Goal: Information Seeking & Learning: Check status

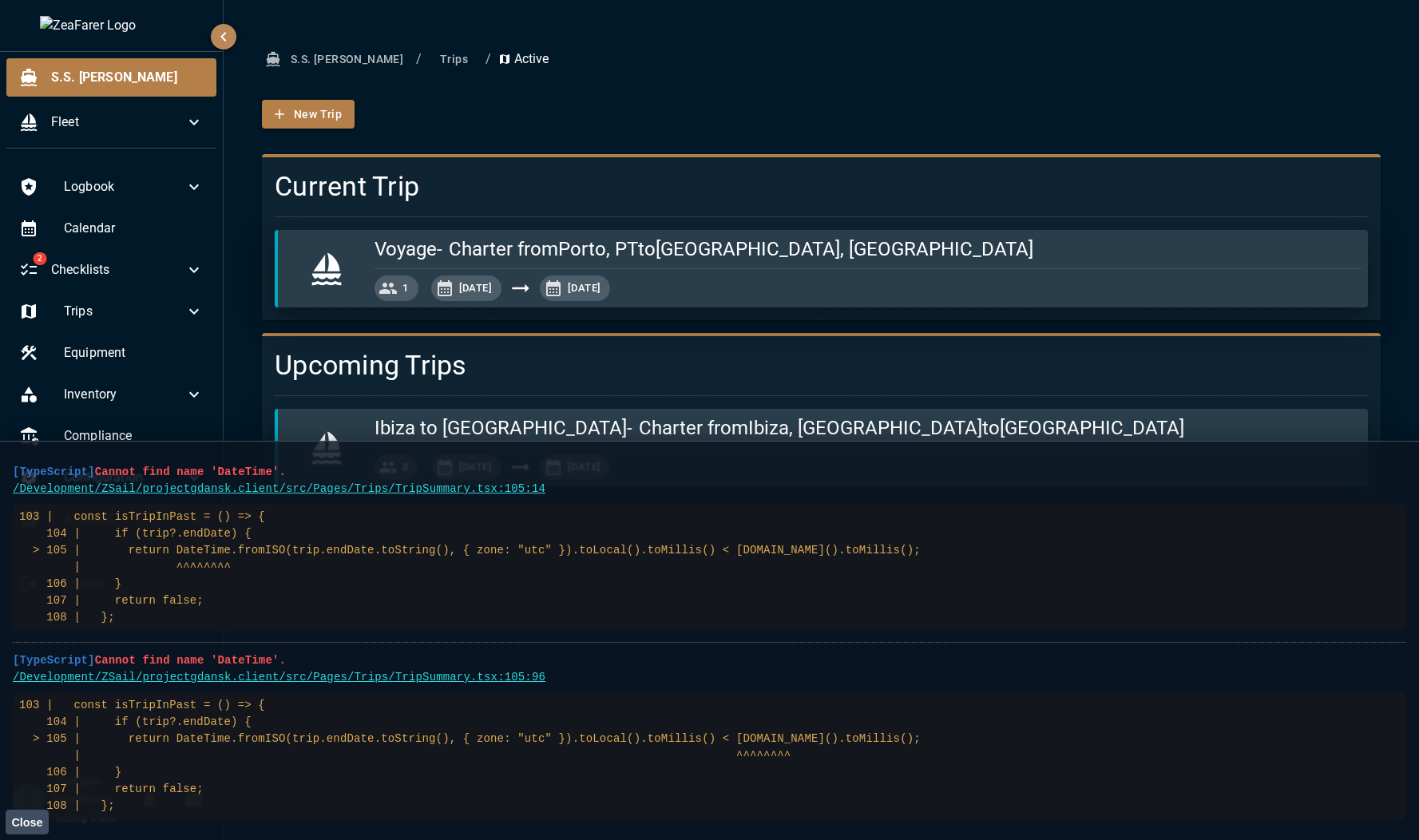
drag, startPoint x: 132, startPoint y: 812, endPoint x: 9, endPoint y: 469, distance: 364.4
click at [9, 469] on main "[TypeScript] Cannot find name 'DateTime'. /Development/ZSail/projectgdansk.clie…" at bounding box center [709, 640] width 1419 height 399
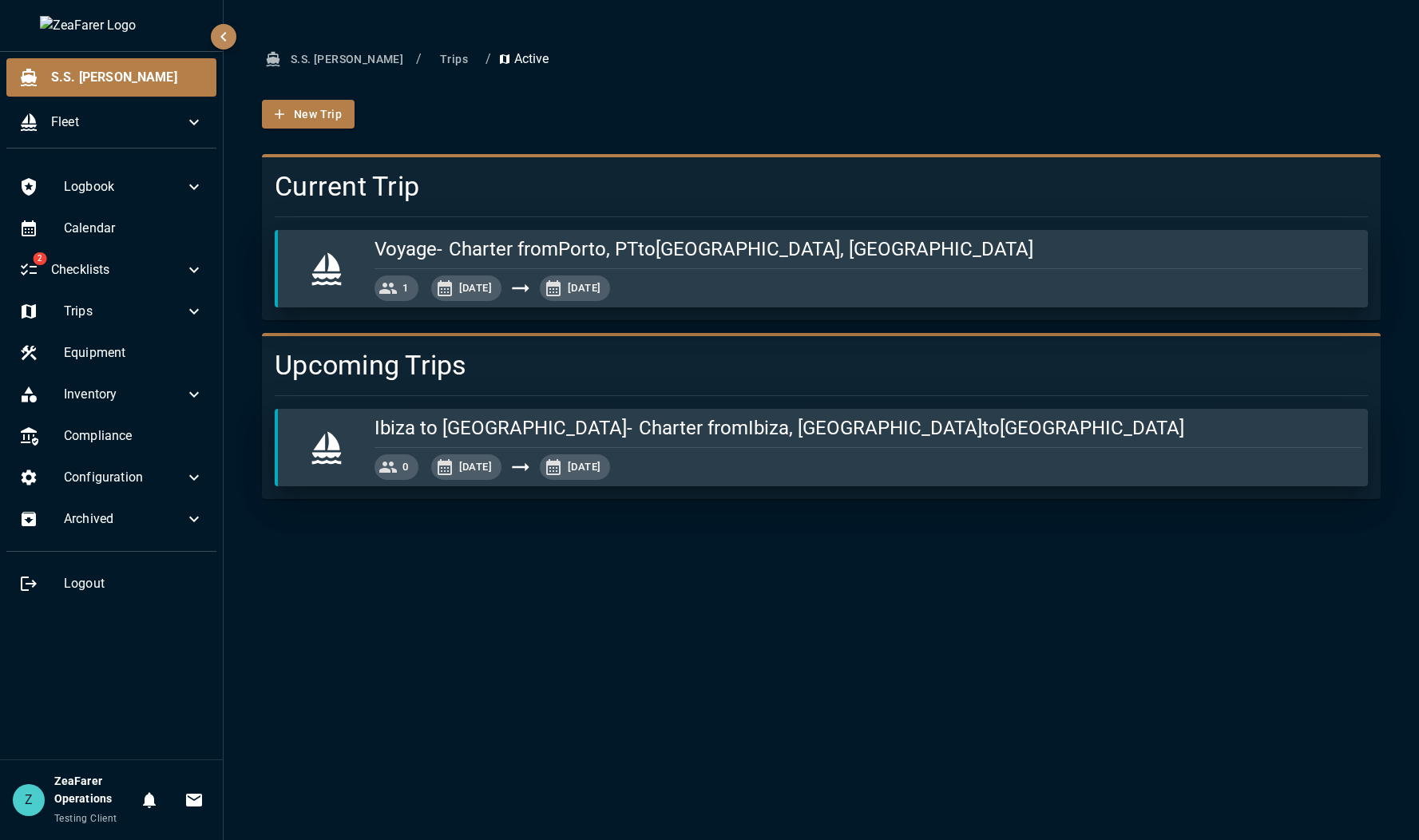
click at [971, 571] on div "S.S. [PERSON_NAME] / Trips / Active New Trip Current Trip Voyage - Charter from…" at bounding box center [821, 420] width 1195 height 840
click at [162, 290] on ul "Logbook Calendar 2 Checklists Trips Equipment Inventory Compliance Configuratio…" at bounding box center [111, 387] width 223 height 451
click at [160, 298] on div "Trips" at bounding box center [111, 311] width 210 height 39
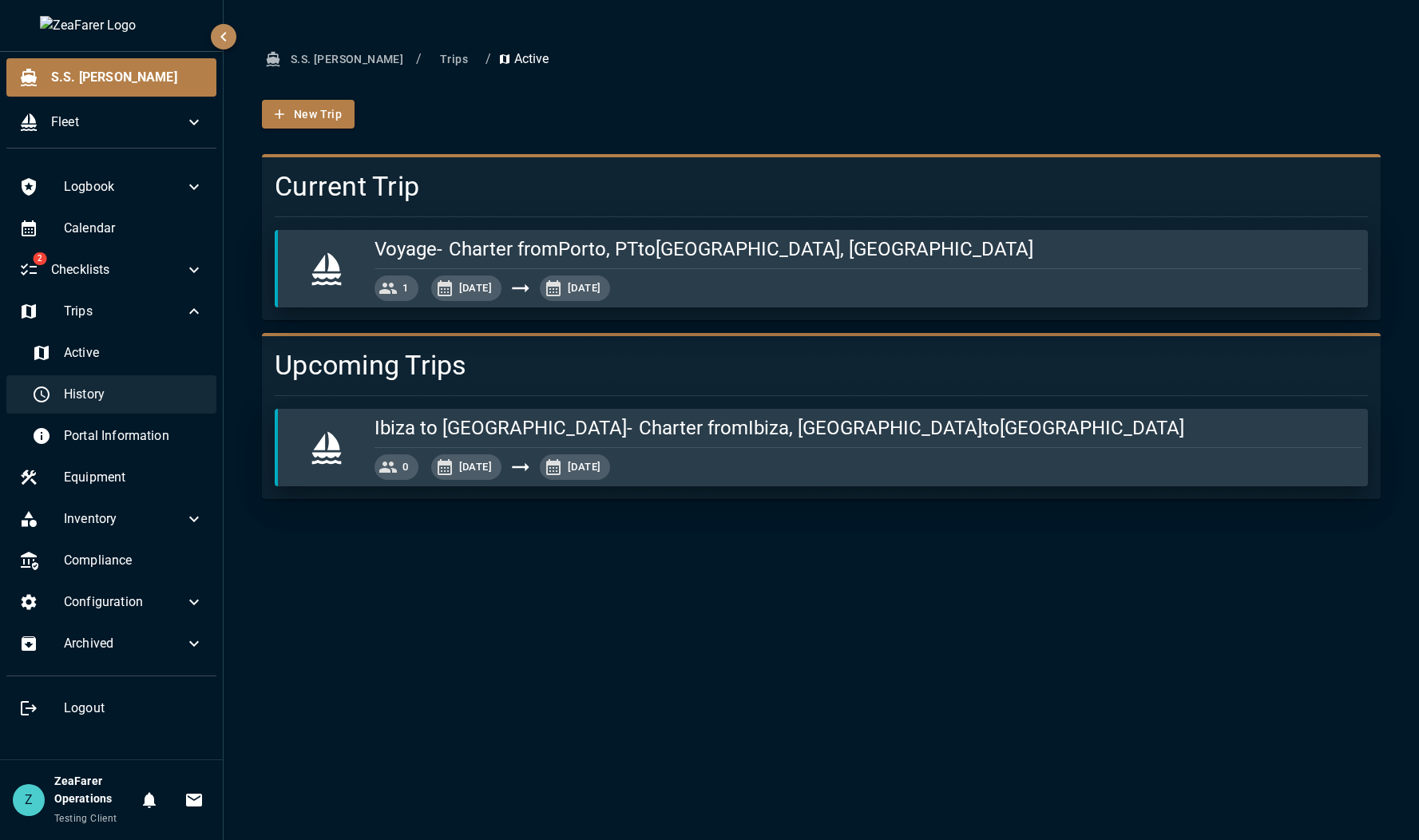
click at [129, 399] on span "History" at bounding box center [134, 395] width 140 height 19
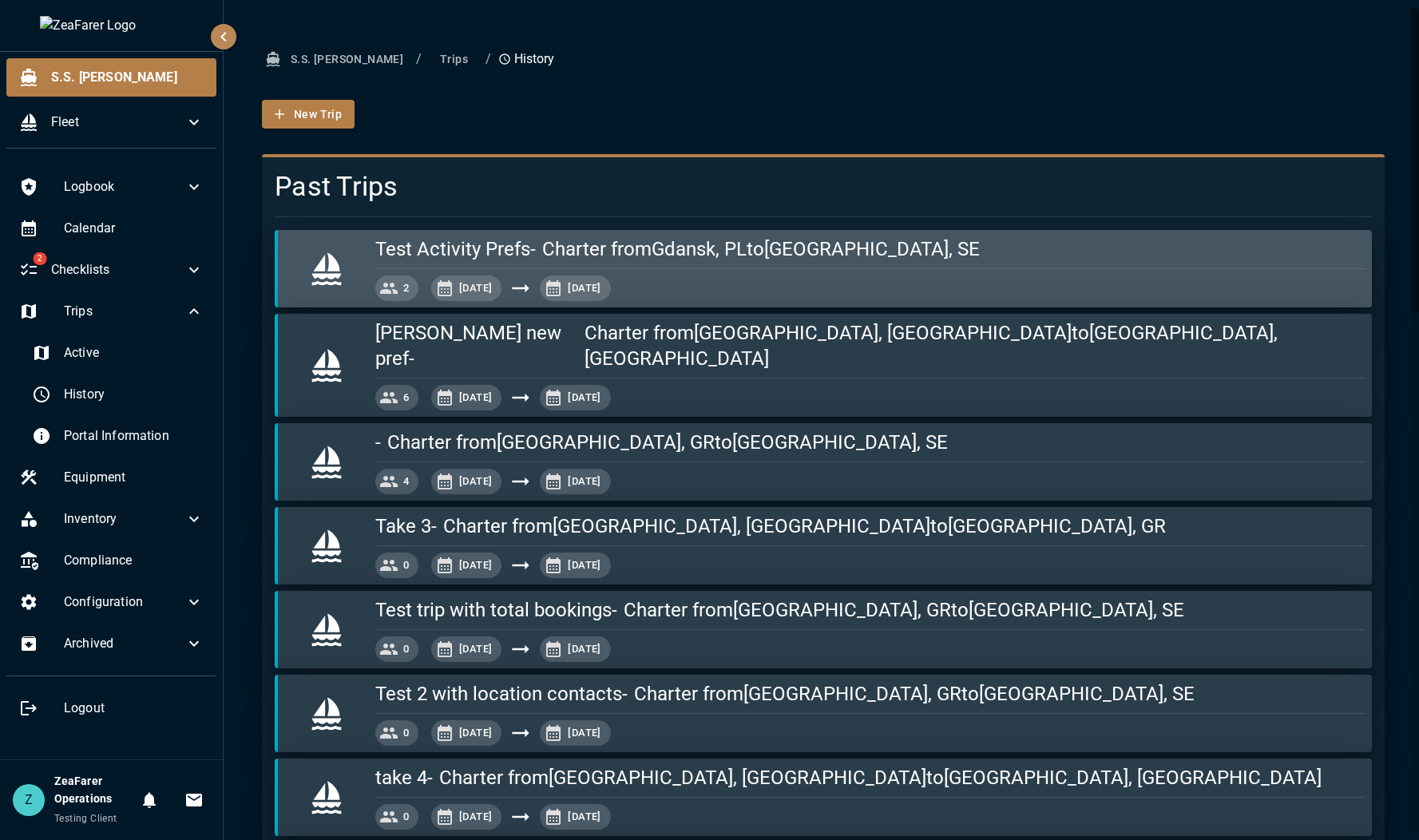
click at [723, 293] on div "[DATE] 1, [DATE], 2025" at bounding box center [870, 288] width 990 height 25
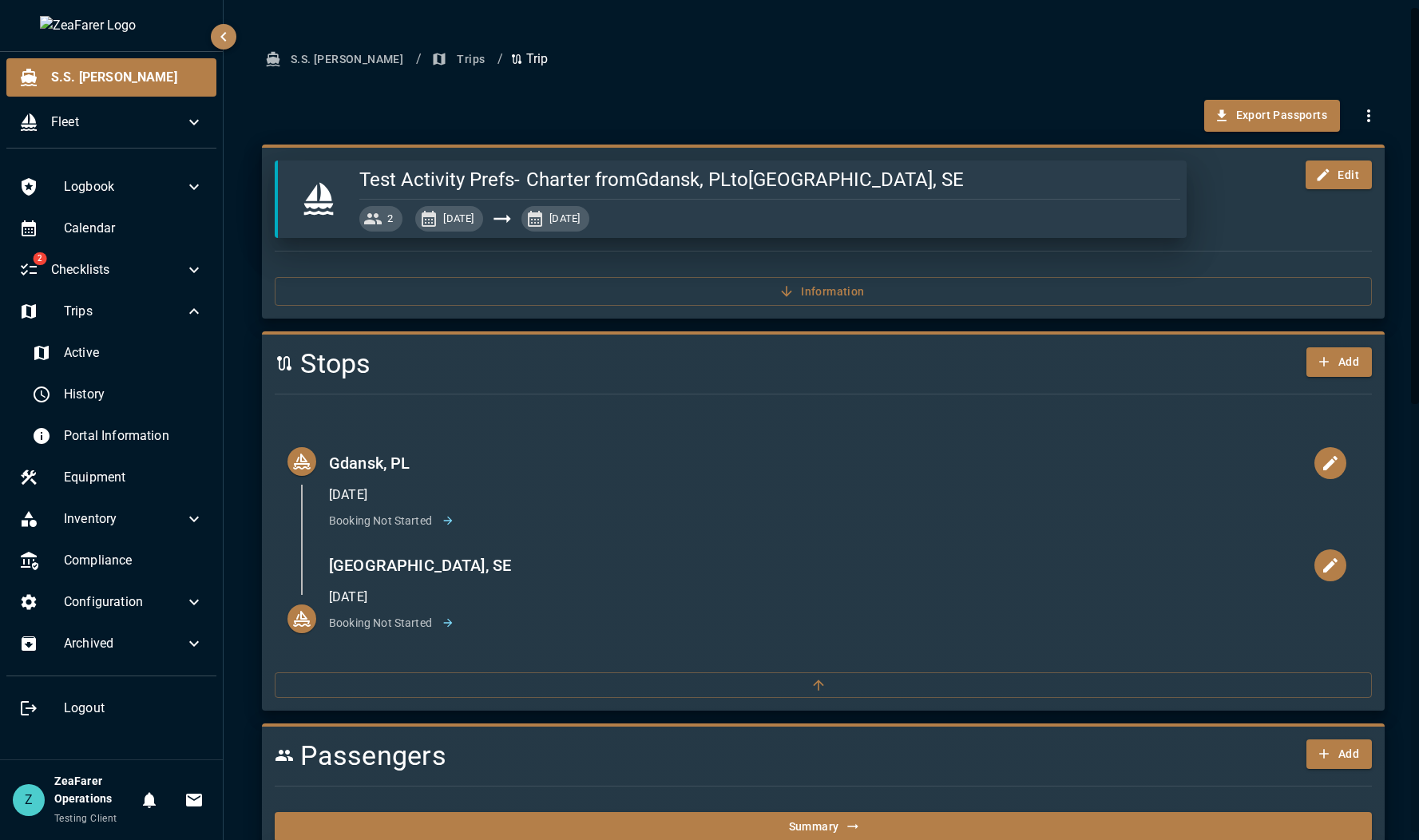
click at [428, 65] on button "Trips" at bounding box center [459, 59] width 63 height 29
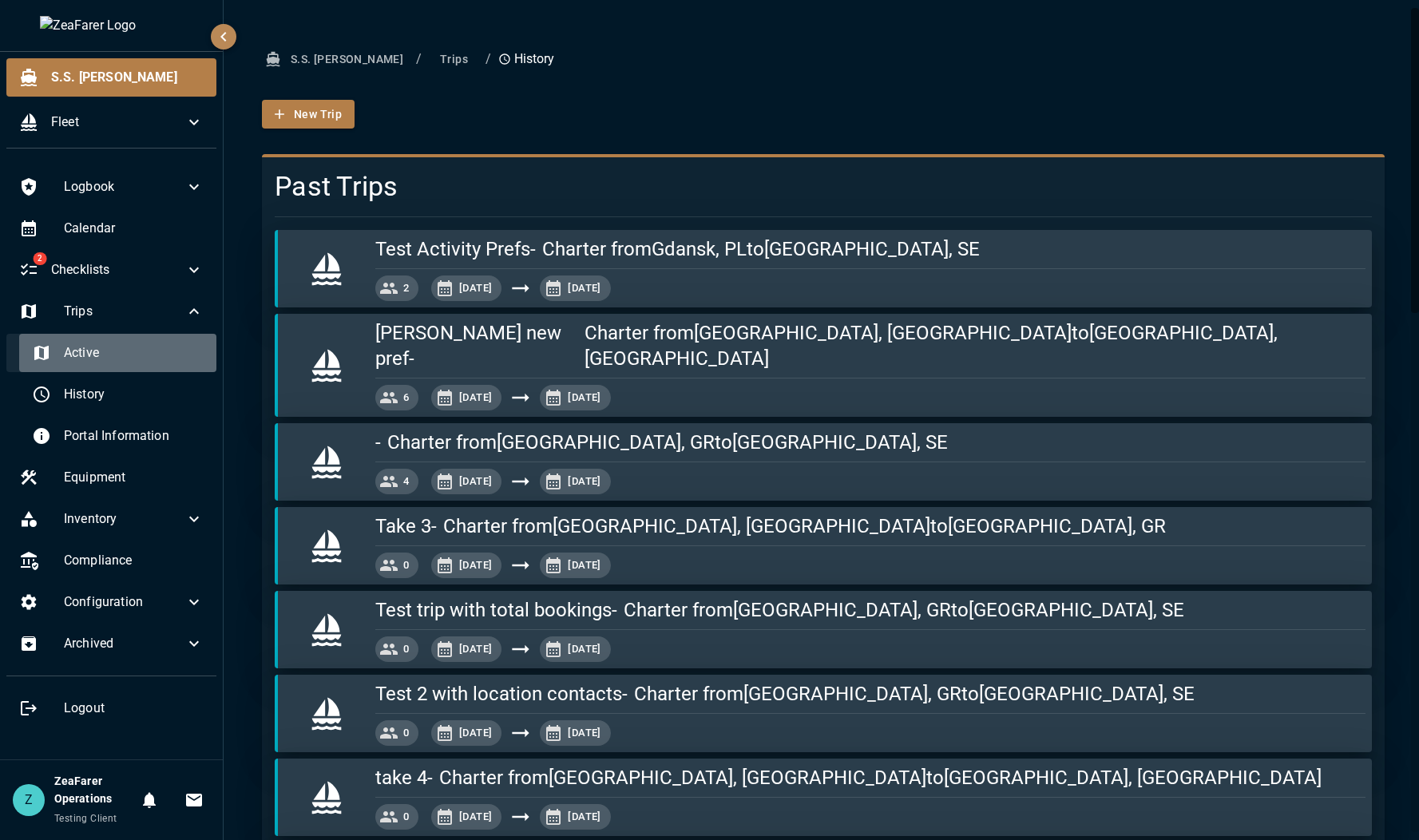
click at [65, 360] on span "Active" at bounding box center [134, 353] width 140 height 19
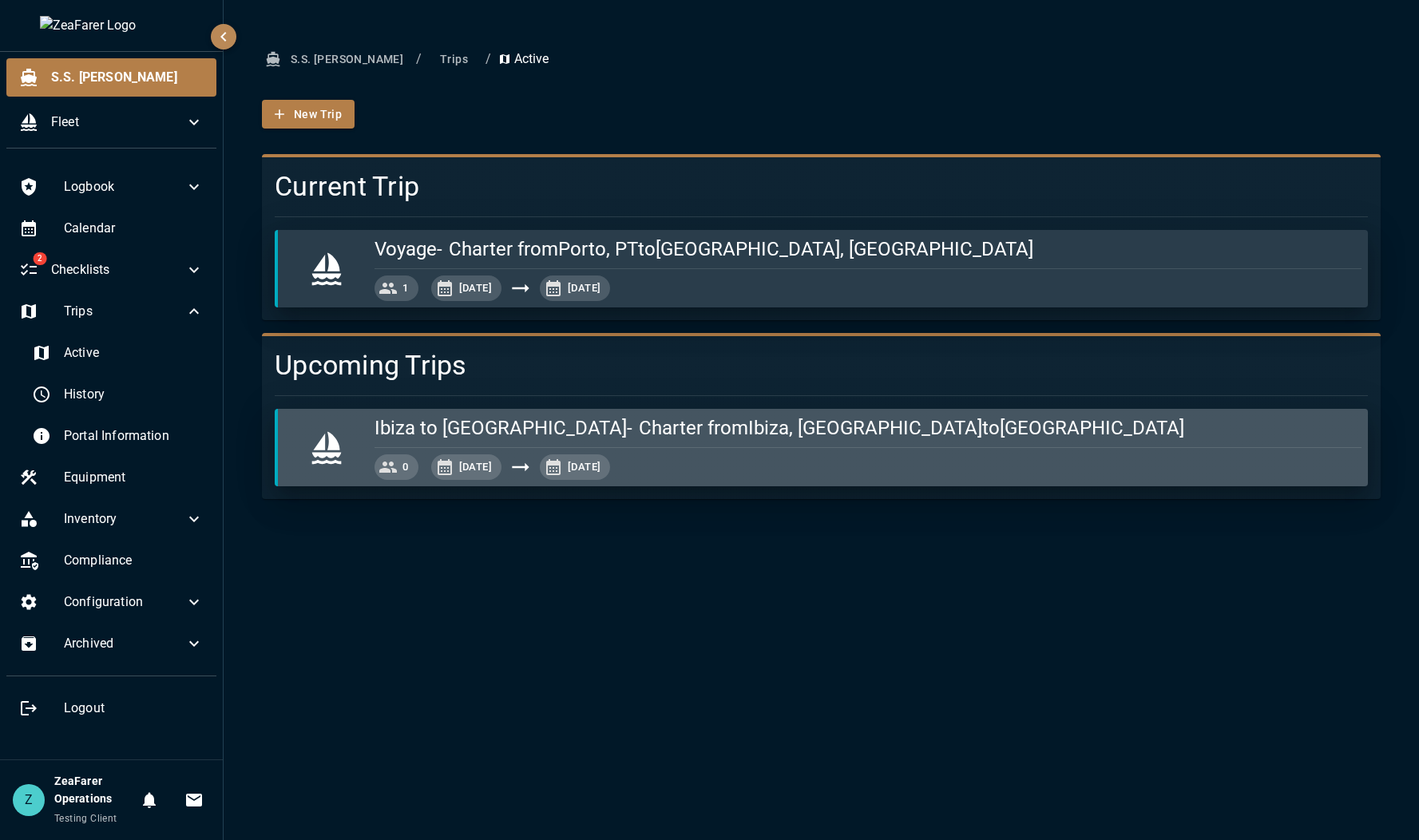
click at [806, 460] on div "0 [DATE] [DATE]" at bounding box center [869, 466] width 988 height 25
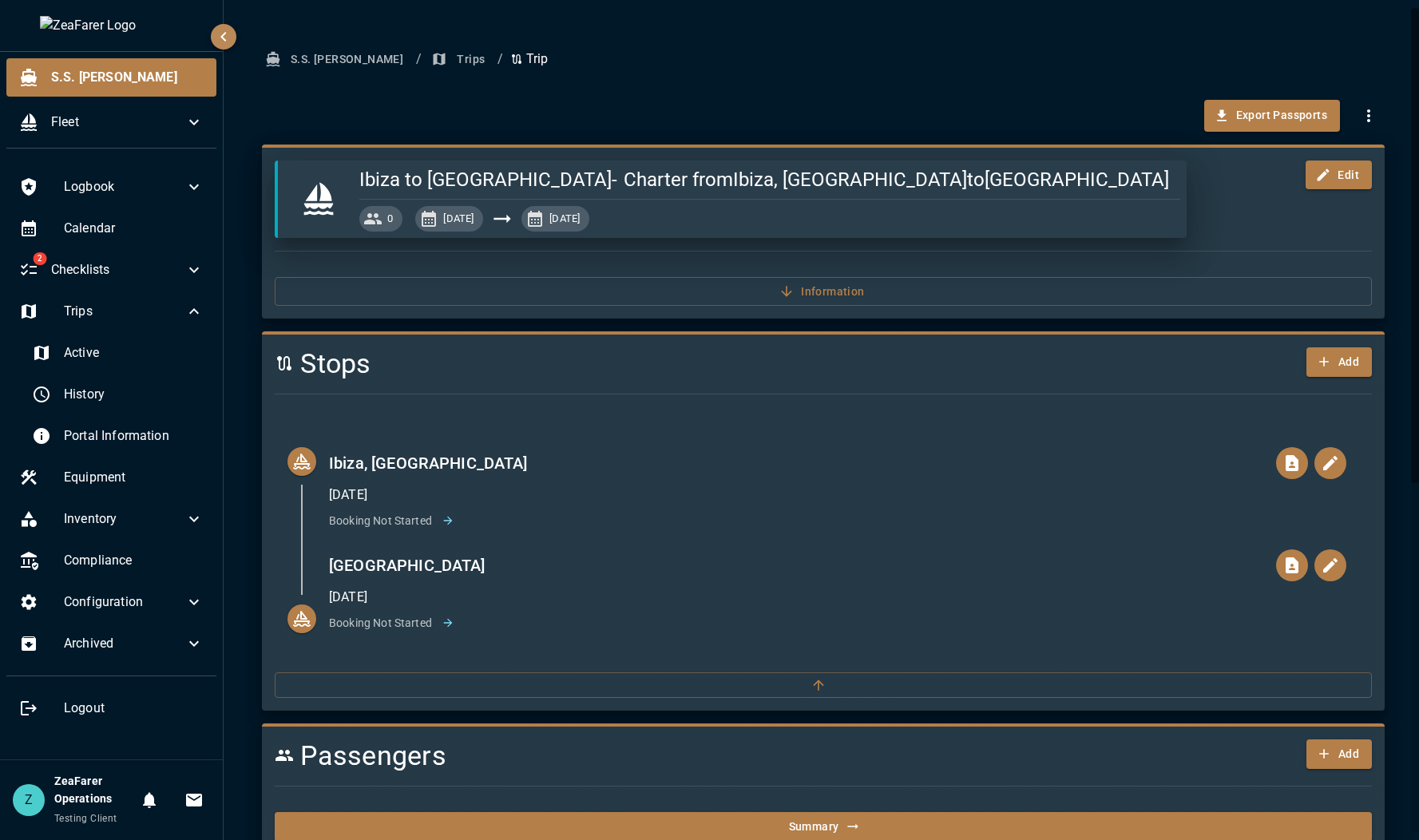
click at [407, 76] on div "S.S. [PERSON_NAME] / Trips / Trip Export Passports Ibiza to [GEOGRAPHIC_DATA] -…" at bounding box center [823, 740] width 1161 height 1392
click at [428, 63] on button "Trips" at bounding box center [459, 59] width 63 height 29
